Goal: Transaction & Acquisition: Purchase product/service

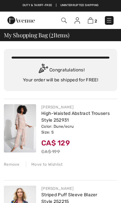
click at [31, 129] on img at bounding box center [20, 128] width 32 height 48
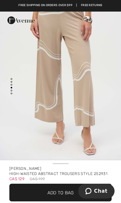
scroll to position [542, 0]
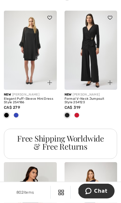
scroll to position [624, 0]
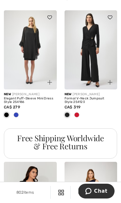
click at [80, 113] on div at bounding box center [77, 115] width 10 height 11
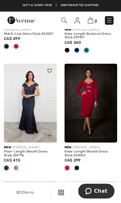
scroll to position [1773, 0]
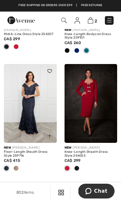
click at [85, 107] on img at bounding box center [90, 103] width 53 height 79
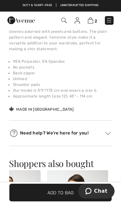
scroll to position [432, 0]
